Goal: Information Seeking & Learning: Learn about a topic

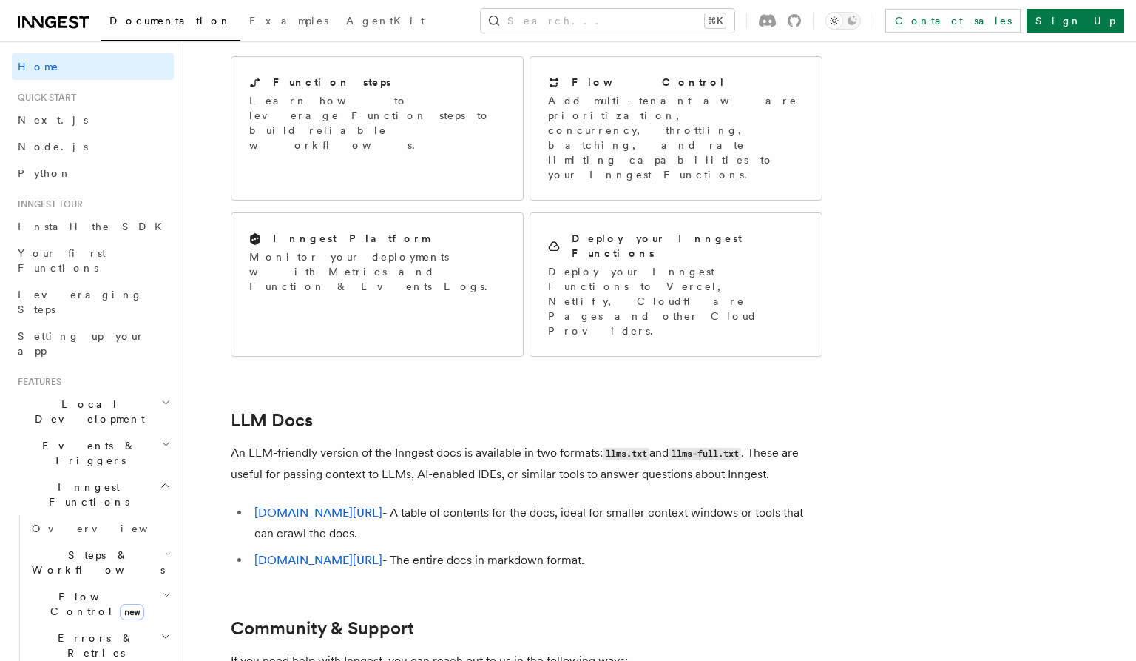
click at [64, 589] on span "Flow Control new" at bounding box center [94, 604] width 137 height 30
click at [60, 632] on span "Overview" at bounding box center [122, 638] width 152 height 12
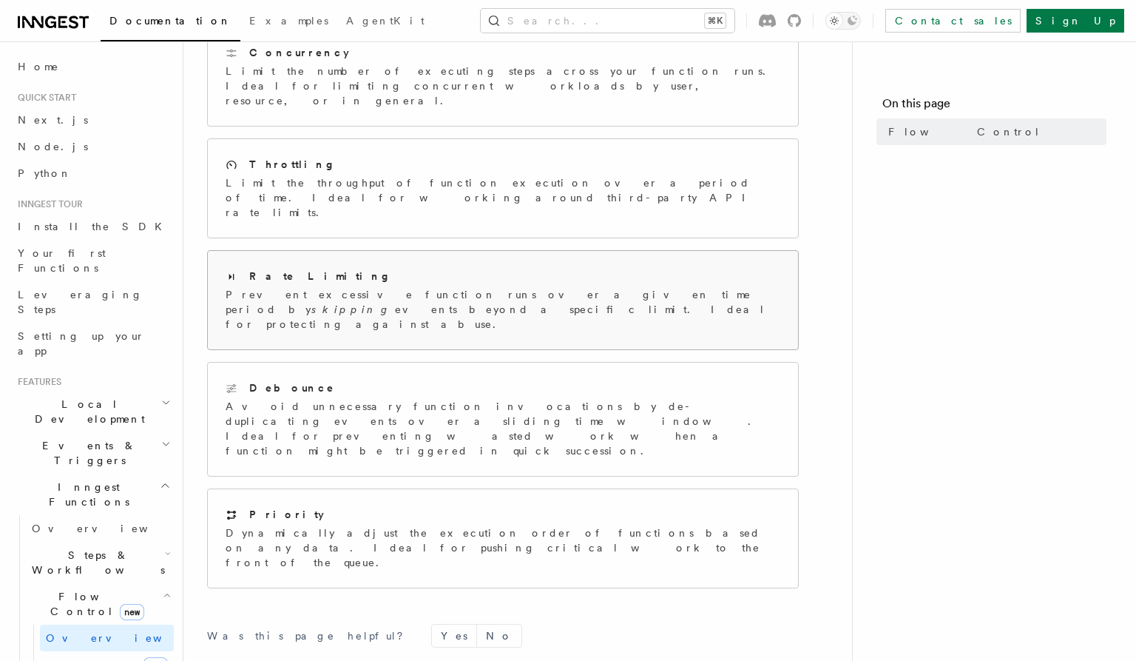
scroll to position [358, 0]
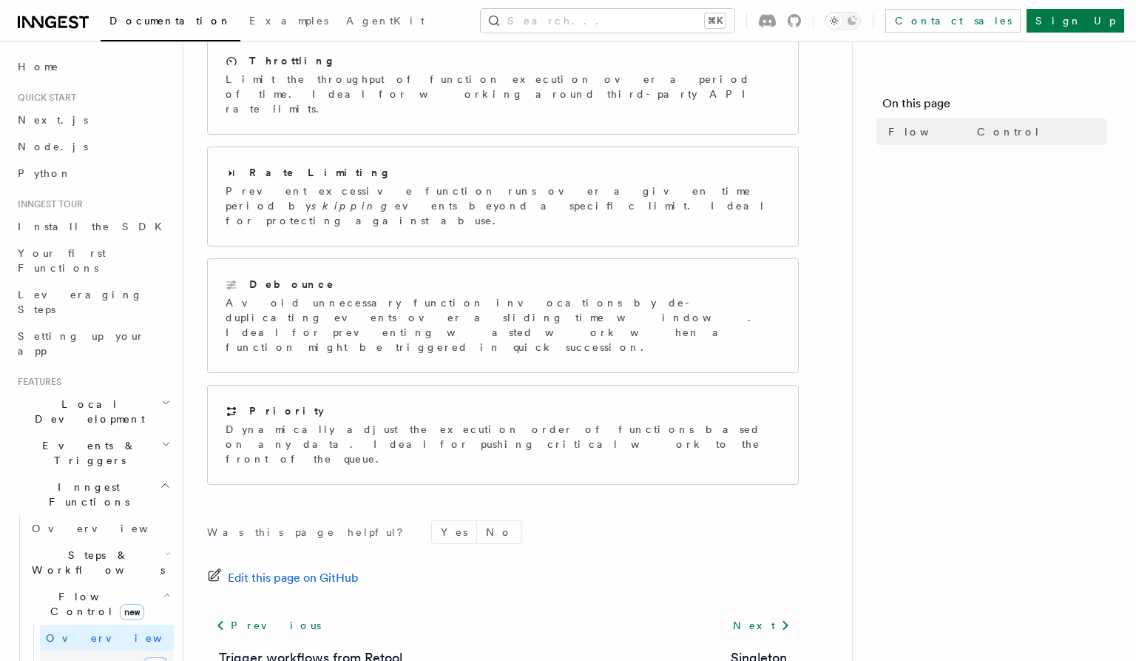
click at [86, 660] on span "Singleton" at bounding box center [88, 666] width 84 height 12
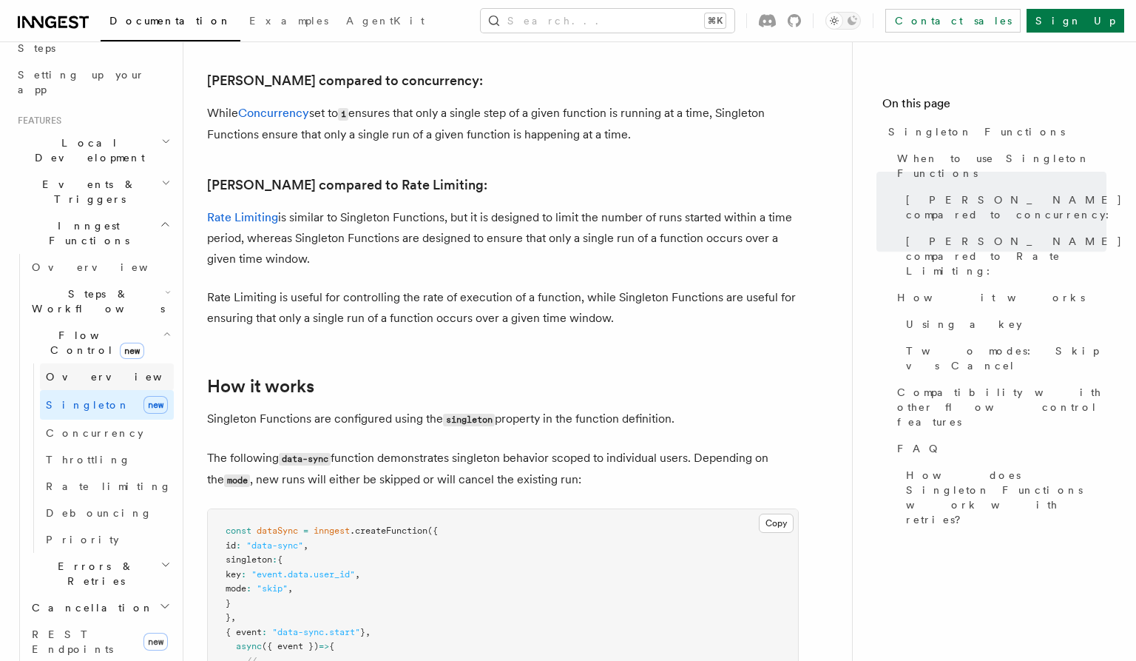
scroll to position [263, 0]
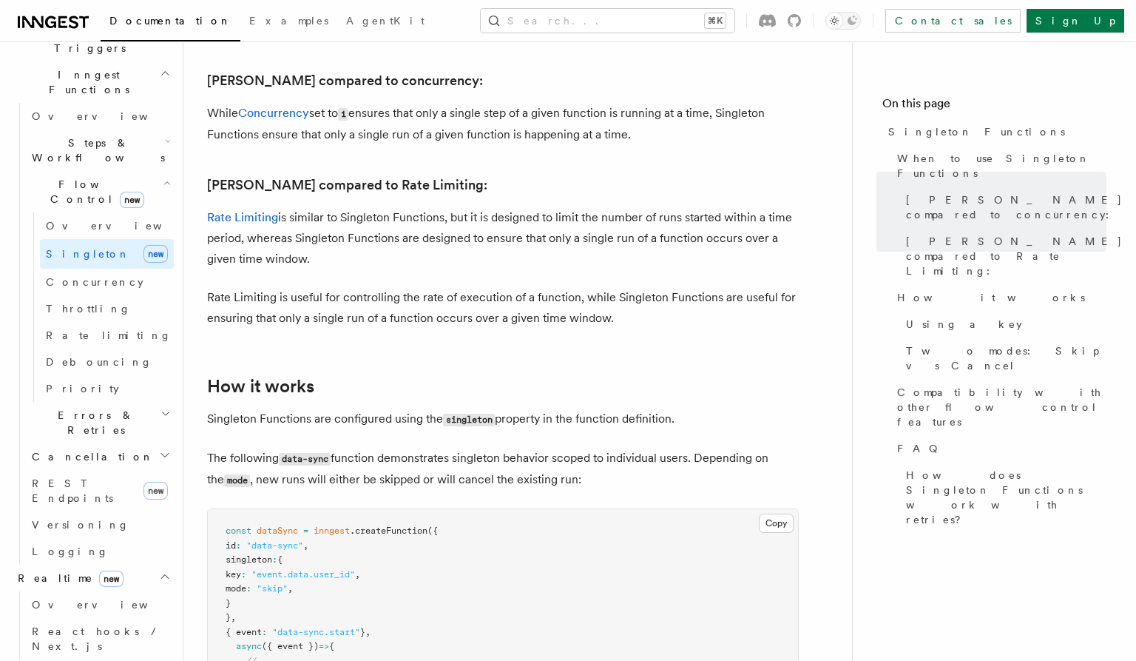
scroll to position [421, 0]
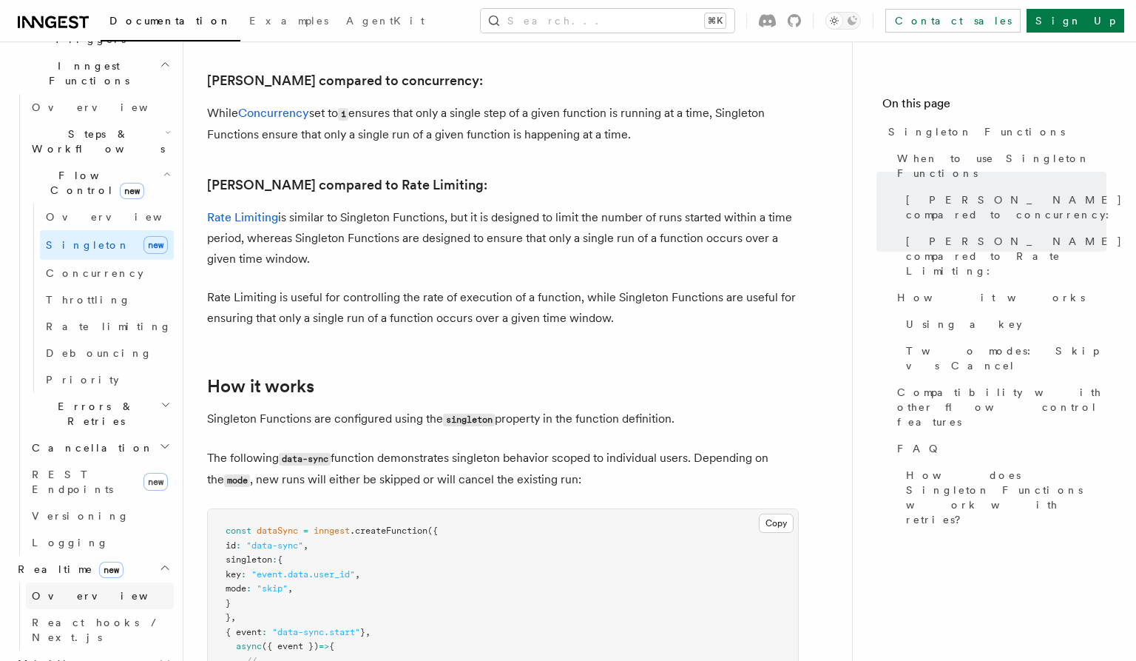
click at [84, 582] on link "Overview" at bounding box center [100, 595] width 148 height 27
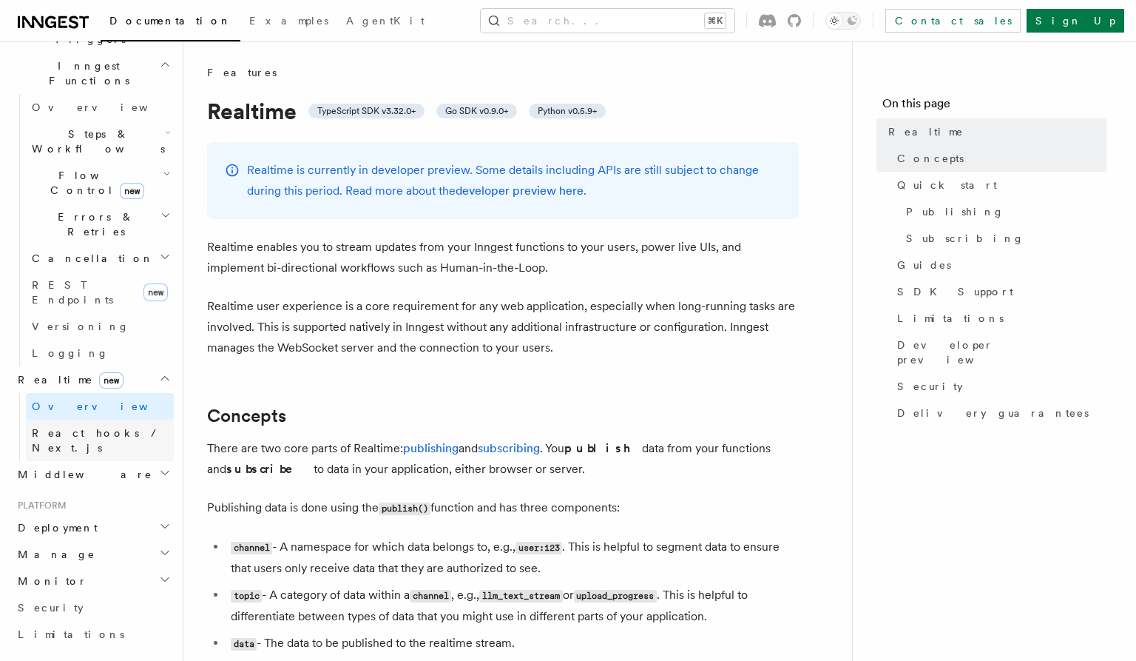
click at [101, 427] on span "React hooks / Next.js" at bounding box center [97, 440] width 131 height 27
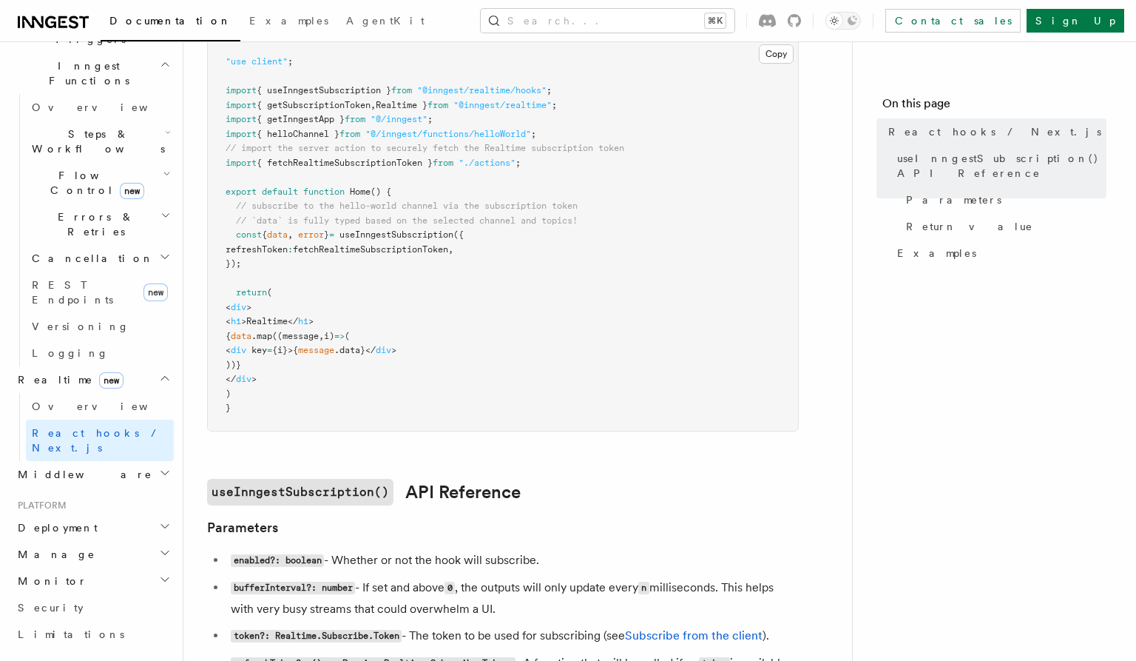
scroll to position [512, 0]
